Goal: Check status: Check status

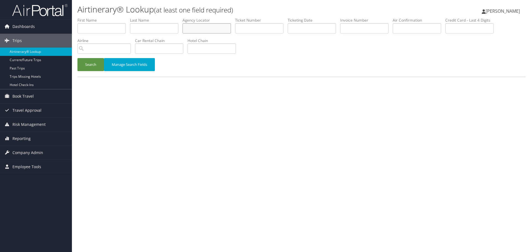
click at [198, 28] on input "text" at bounding box center [207, 28] width 48 height 10
paste input "SYZAVI"
type input "SYZAVI"
click at [88, 66] on button "Search" at bounding box center [90, 64] width 27 height 13
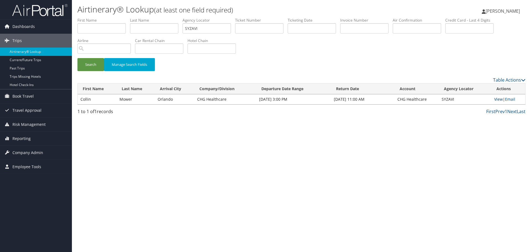
click at [497, 98] on link "View" at bounding box center [498, 99] width 9 height 5
drag, startPoint x: 39, startPoint y: 50, endPoint x: 38, endPoint y: 53, distance: 3.2
click at [39, 50] on link "Airtinerary® Lookup" at bounding box center [36, 52] width 72 height 8
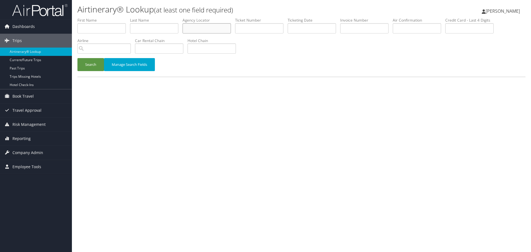
drag, startPoint x: 205, startPoint y: 27, endPoint x: 194, endPoint y: 32, distance: 13.0
click at [205, 26] on input "text" at bounding box center [207, 28] width 48 height 10
paste input "AEQYER"
type input "AEQYER"
click at [88, 67] on button "Search" at bounding box center [90, 64] width 27 height 13
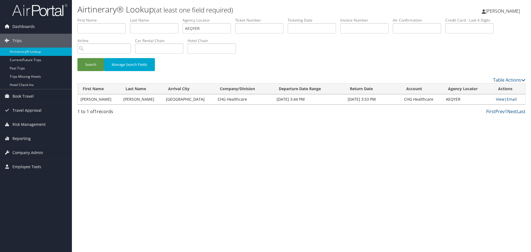
click at [495, 102] on td "View | Email" at bounding box center [509, 99] width 32 height 10
click at [498, 99] on link "View" at bounding box center [500, 99] width 9 height 5
drag, startPoint x: 16, startPoint y: 52, endPoint x: 20, endPoint y: 56, distance: 5.9
click at [16, 52] on link "Airtinerary® Lookup" at bounding box center [36, 52] width 72 height 8
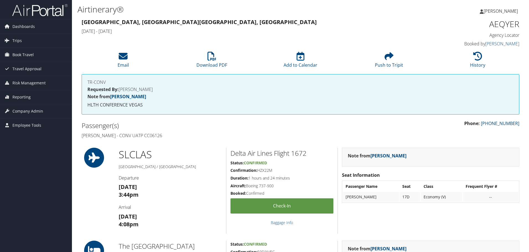
scroll to position [166, 0]
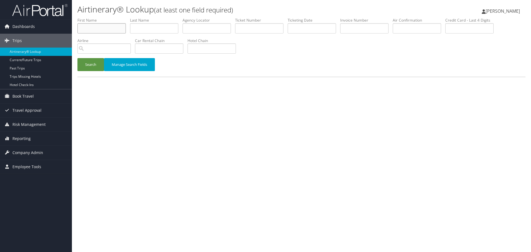
click at [105, 28] on input "text" at bounding box center [101, 28] width 48 height 10
type input "[PERSON_NAME]"
click at [77, 58] on button "Search" at bounding box center [90, 64] width 27 height 13
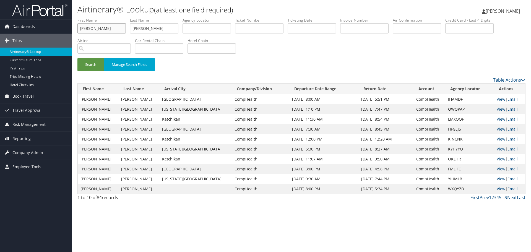
click at [104, 27] on input "[PERSON_NAME]" at bounding box center [101, 28] width 48 height 10
type input "[PERSON_NAME]"
click at [77, 58] on button "Search" at bounding box center [90, 64] width 27 height 13
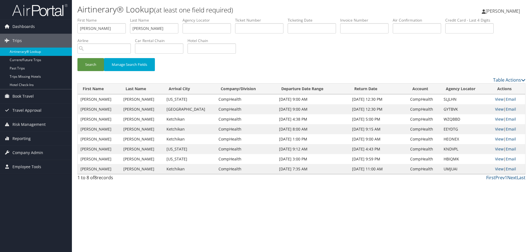
drag, startPoint x: 46, startPoint y: 53, endPoint x: 39, endPoint y: 51, distance: 7.5
click at [46, 53] on link "Airtinerary® Lookup" at bounding box center [36, 52] width 72 height 8
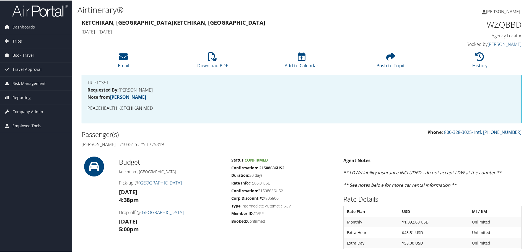
click at [152, 145] on h4 "[PERSON_NAME] - 710351 YUYY 1775319" at bounding box center [190, 144] width 216 height 6
click at [152, 144] on h4 "[PERSON_NAME] - 710351 YUYY 1775319" at bounding box center [190, 144] width 216 height 6
copy h4 "1775319"
